Goal: Browse casually: Explore the website without a specific task or goal

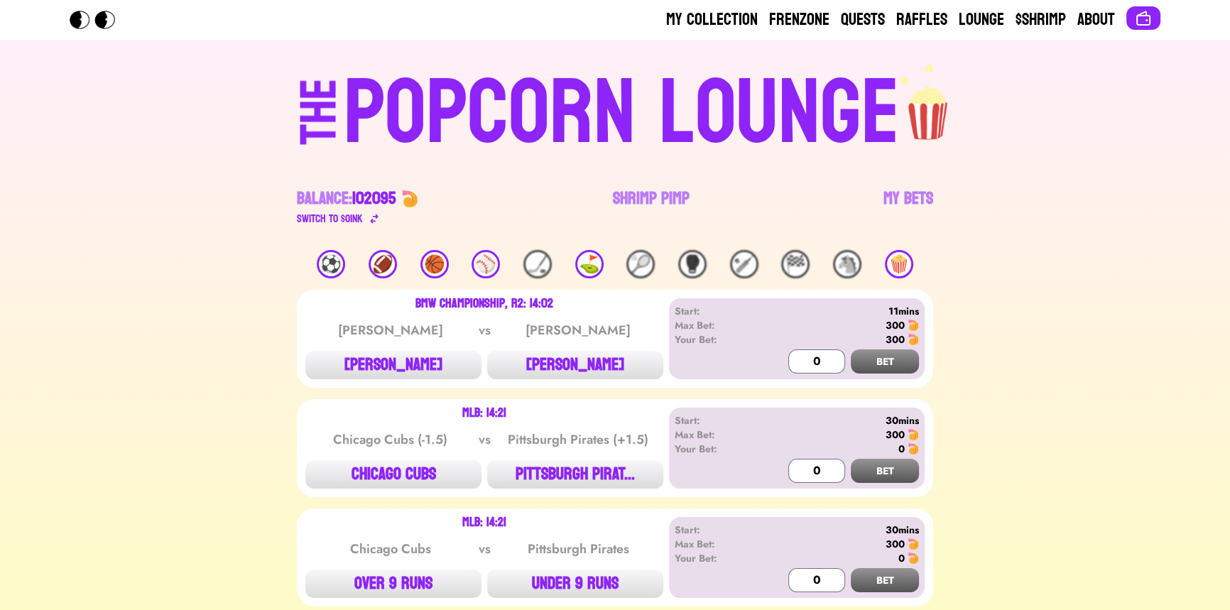
click at [436, 263] on div "🏀" at bounding box center [434, 264] width 28 height 28
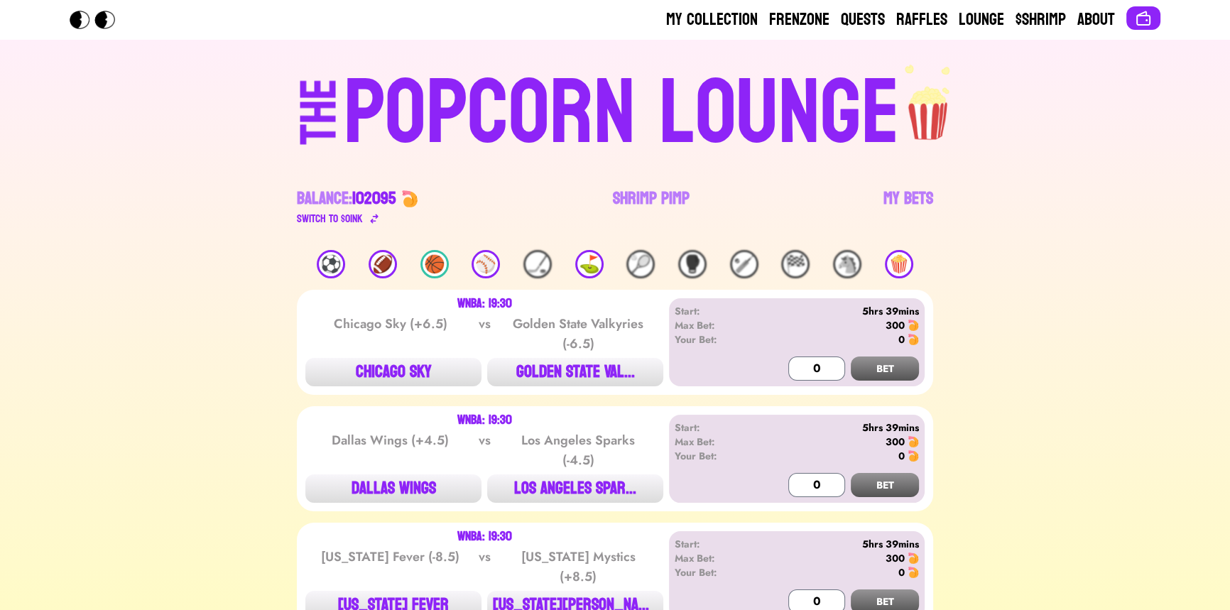
click at [326, 263] on div "⚽️" at bounding box center [331, 264] width 28 height 28
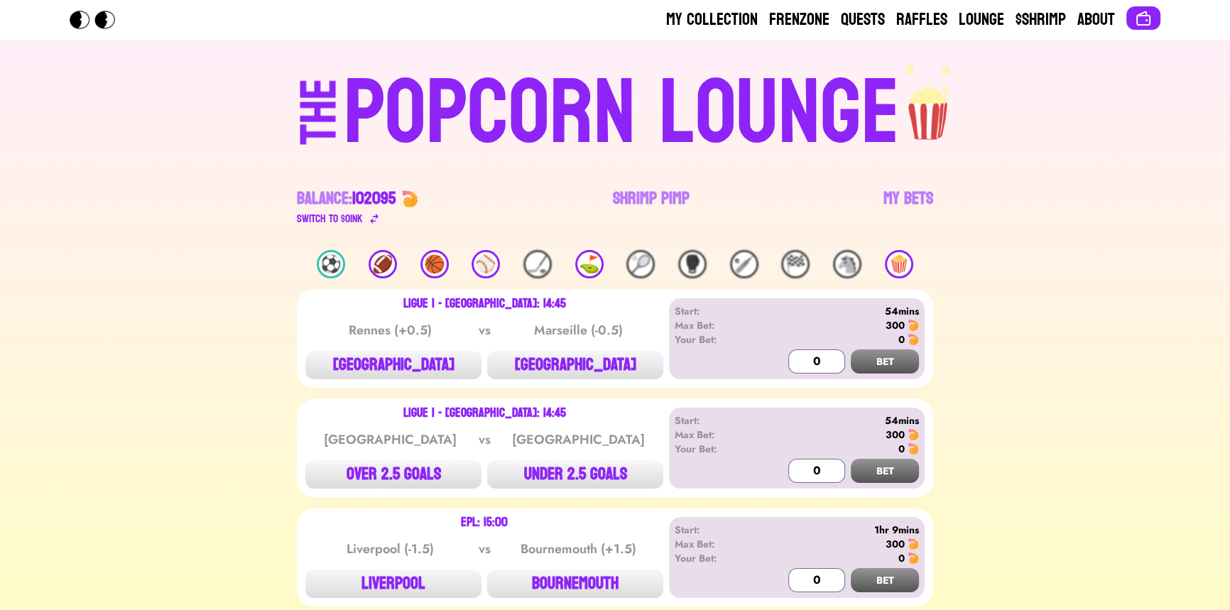
click at [486, 266] on div "⚾️" at bounding box center [486, 264] width 28 height 28
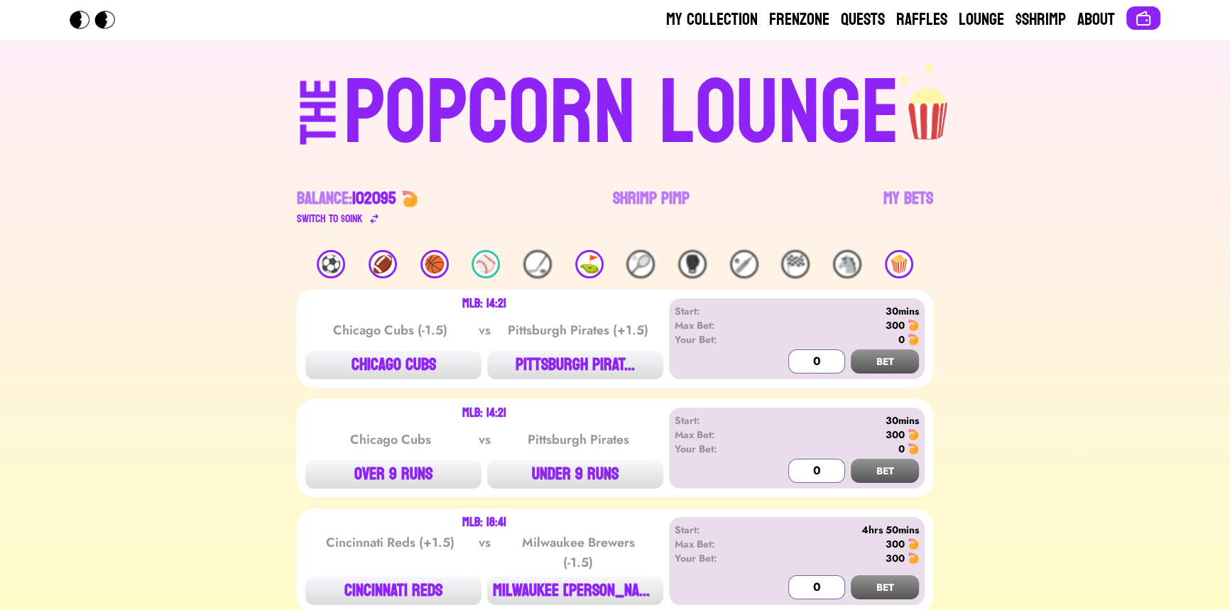
click at [427, 266] on div "🏀" at bounding box center [434, 264] width 28 height 28
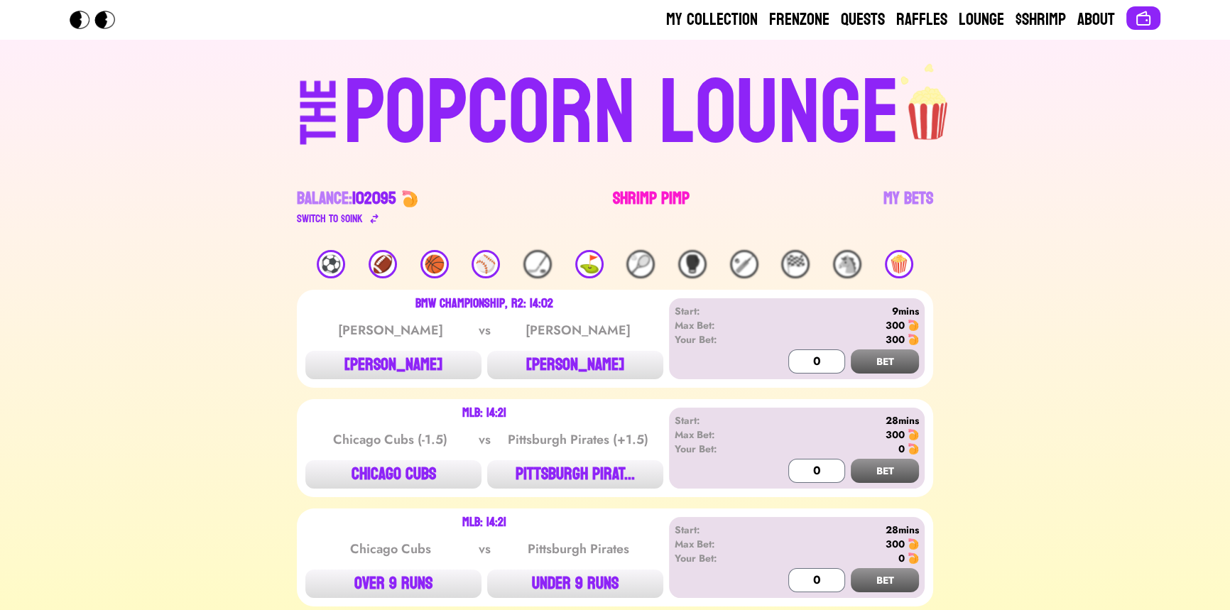
click at [655, 192] on link "Shrimp Pimp" at bounding box center [651, 207] width 77 height 40
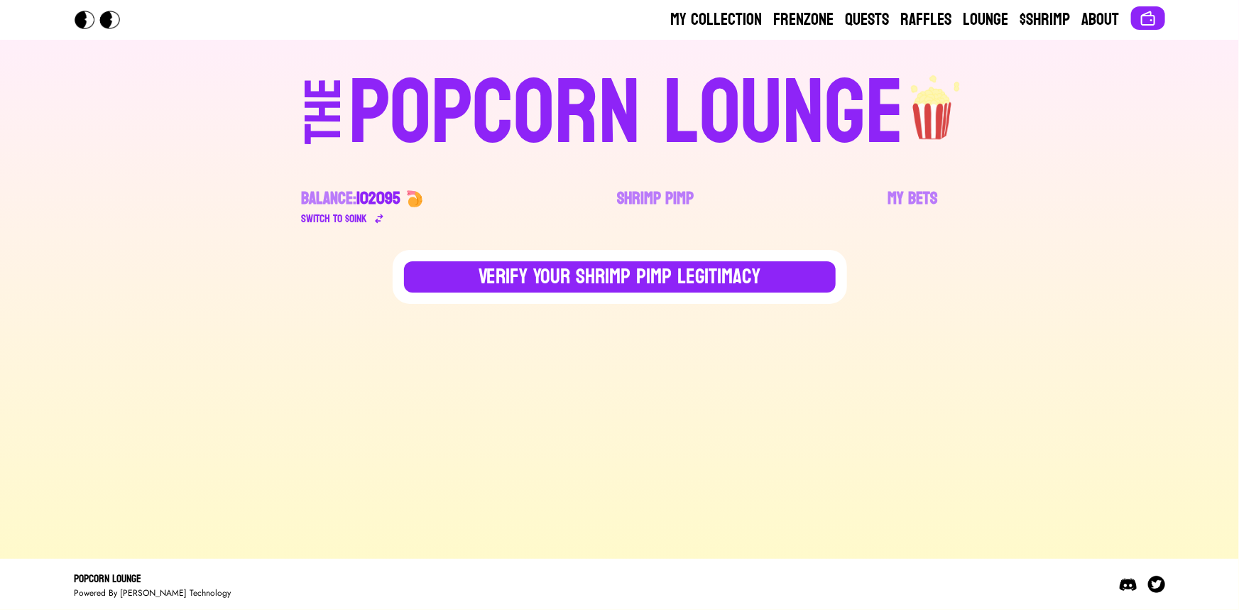
click at [420, 70] on div "POPCORN LOUNGE" at bounding box center [627, 113] width 556 height 91
